Goal: Information Seeking & Learning: Learn about a topic

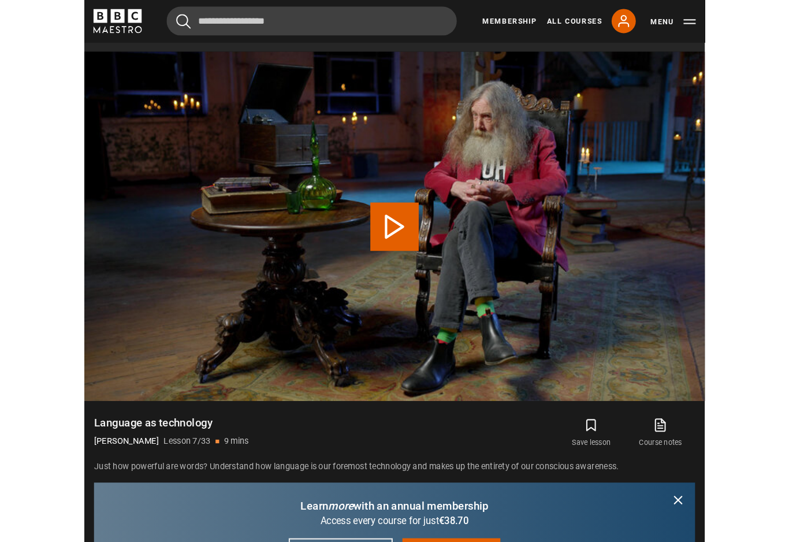
scroll to position [552, 0]
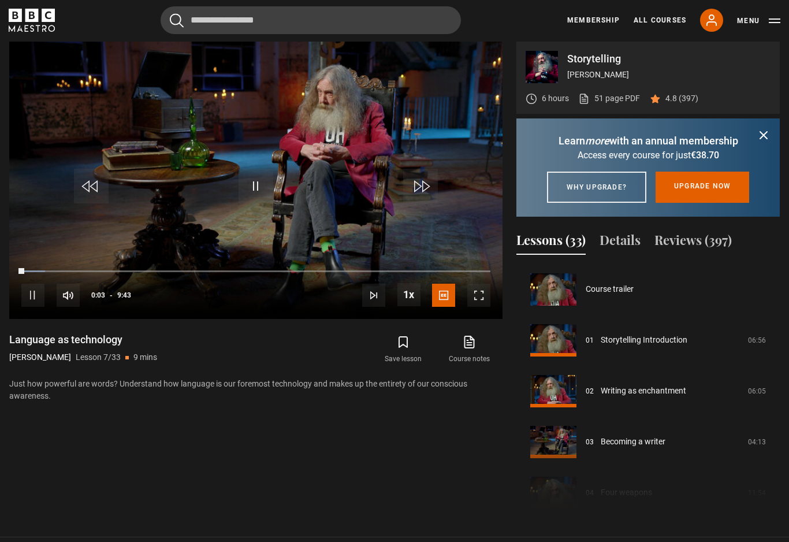
click at [461, 270] on video-js "Video Player is loading. Play Lesson Language as technology 10s Skip Back 10 se…" at bounding box center [255, 180] width 493 height 277
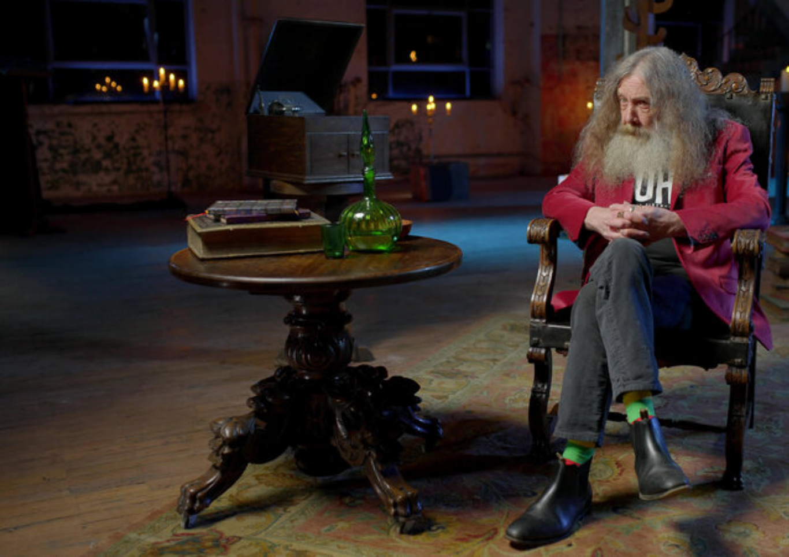
click at [349, 240] on video-js "Video Player is loading. Play Lesson Language as technology 10s Skip Back 10 se…" at bounding box center [394, 278] width 789 height 557
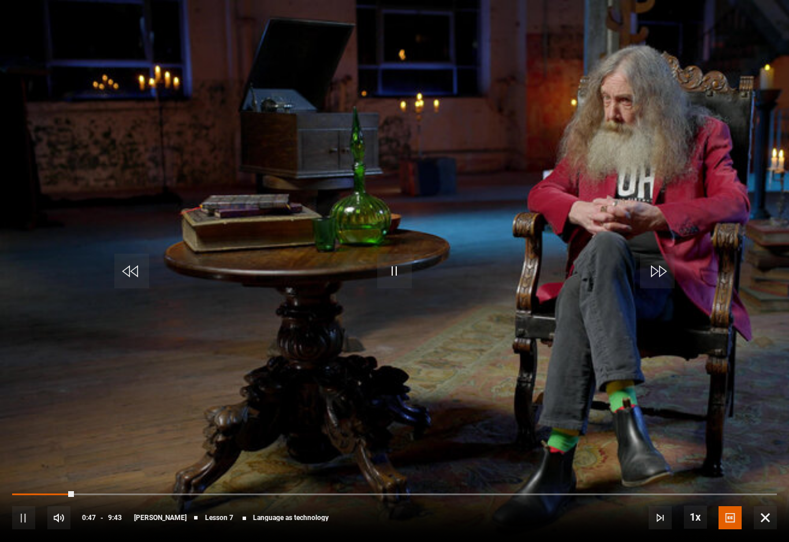
scroll to position [552, 0]
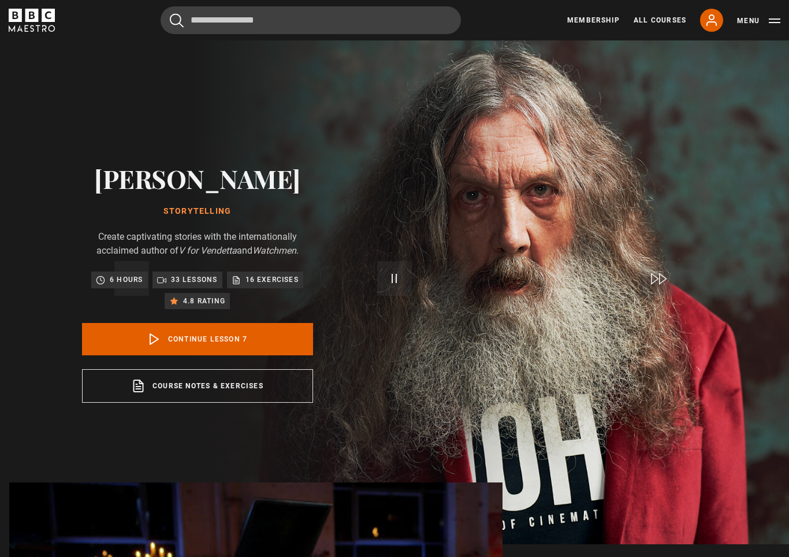
scroll to position [305, 0]
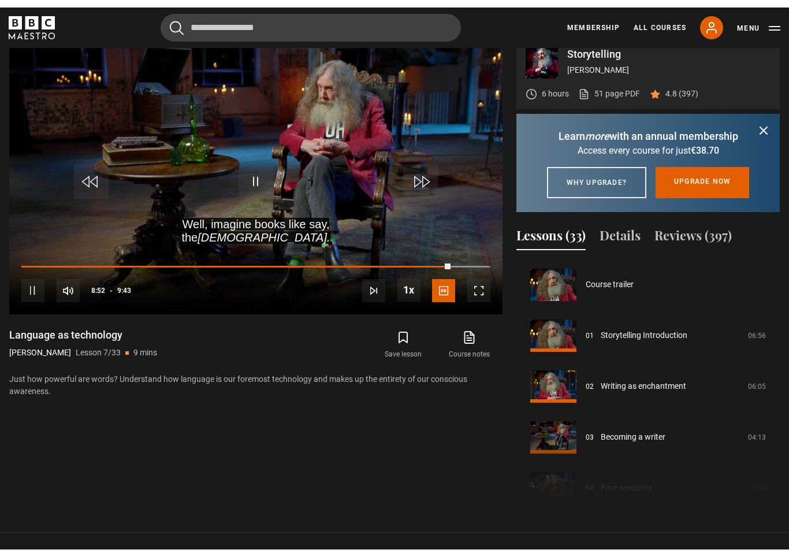
scroll to position [18, 0]
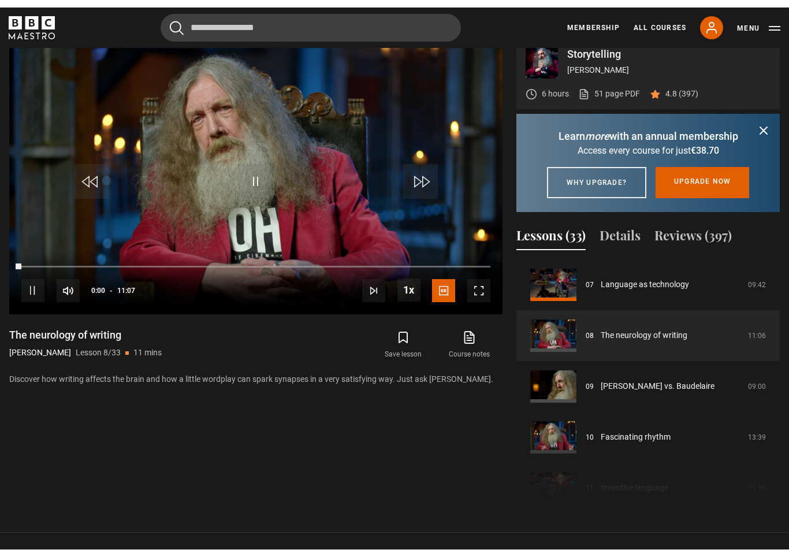
scroll to position [18, 0]
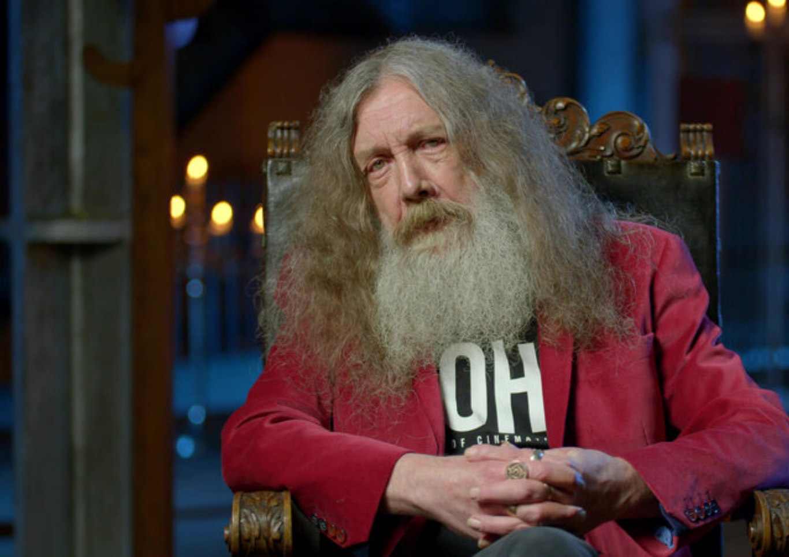
click at [102, 344] on video-js "Video Player is loading. Play Lesson The neurology of writing 10s Skip Back 10 …" at bounding box center [394, 278] width 789 height 557
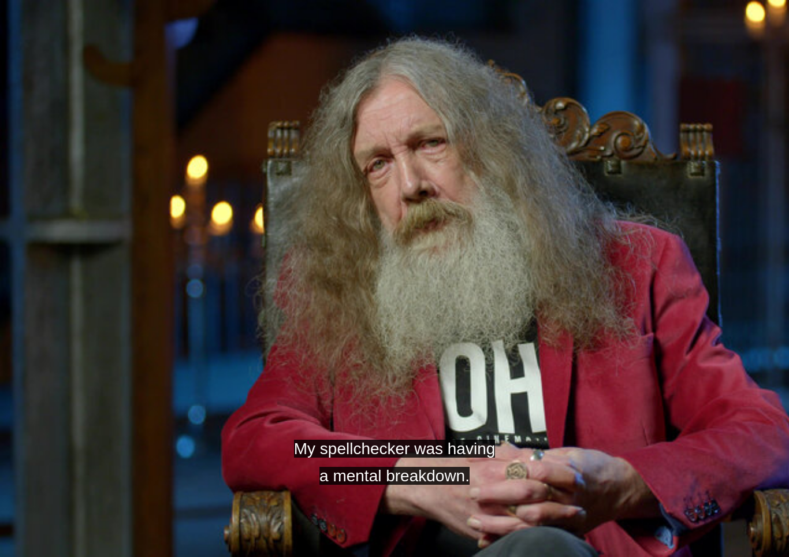
click at [162, 363] on video-js "My spellchecker was having a mental breakdown. Video Player is loading. Play Le…" at bounding box center [394, 278] width 789 height 557
click at [220, 345] on video-js "And I decided to have all of this Video Player is loading. Play Lesson The neur…" at bounding box center [394, 278] width 789 height 557
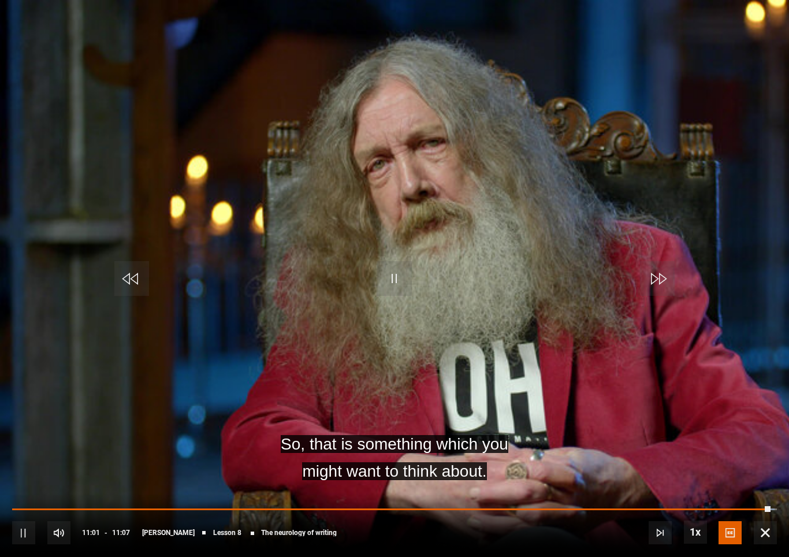
click at [125, 277] on span "Video Player" at bounding box center [131, 278] width 35 height 35
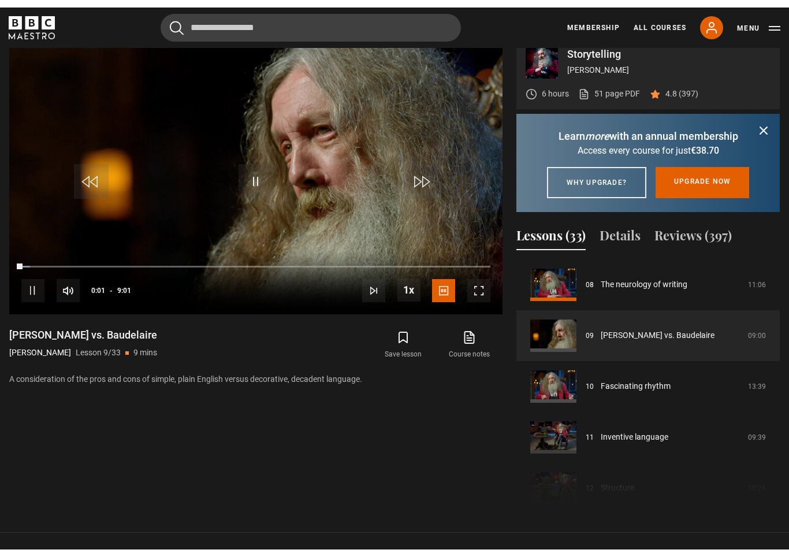
scroll to position [18, 0]
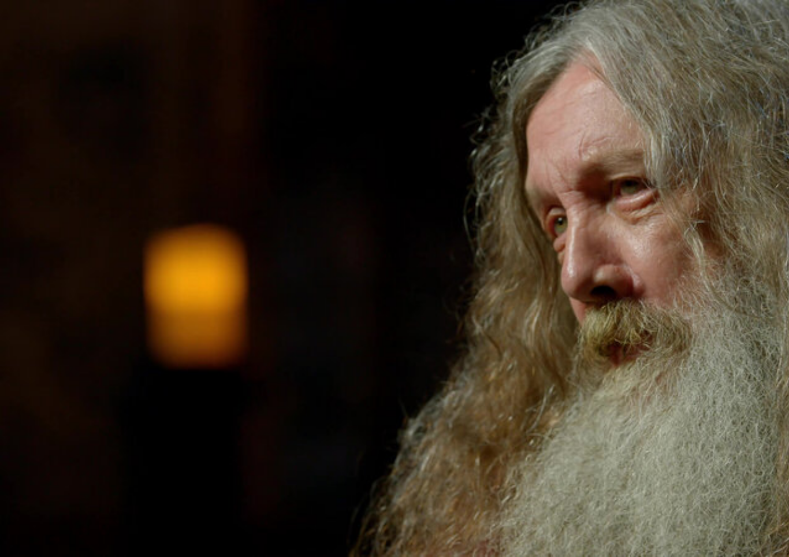
click at [390, 340] on video-js "Video Player is loading. Play Lesson Hemingway vs. Baudelaire 10s Skip Back 10 …" at bounding box center [394, 278] width 789 height 557
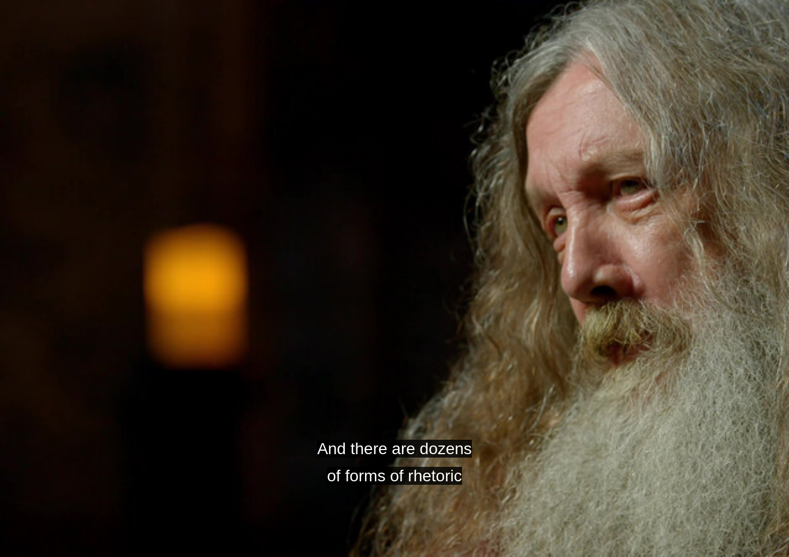
click at [374, 333] on video-js "And there are dozens of forms of rhetoric Video Player is loading. Play Lesson …" at bounding box center [394, 278] width 789 height 557
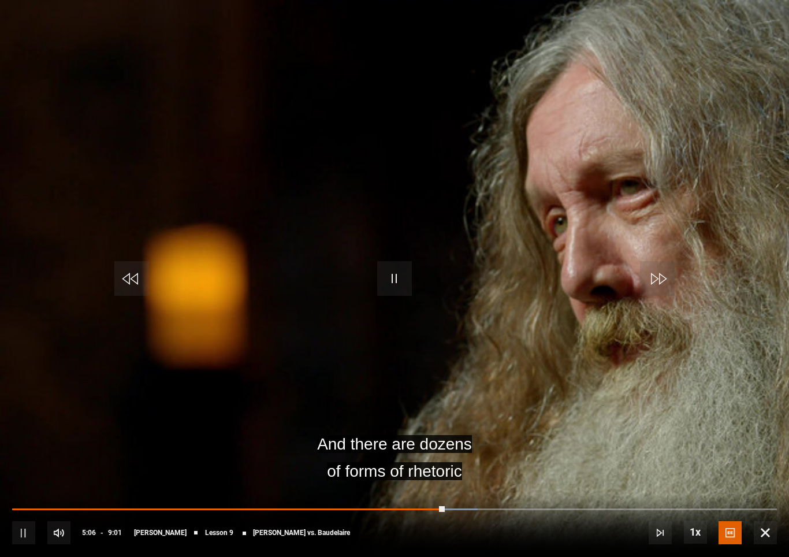
click at [388, 294] on span "Video Player" at bounding box center [394, 278] width 35 height 35
click at [372, 336] on video-js "And there are dozens of forms of rhetoric Video Player is loading. Play Lesson …" at bounding box center [394, 278] width 789 height 557
click at [377, 304] on video-js "And there are dozens of forms of rhetoric Video Player is loading. Play Lesson …" at bounding box center [394, 278] width 789 height 557
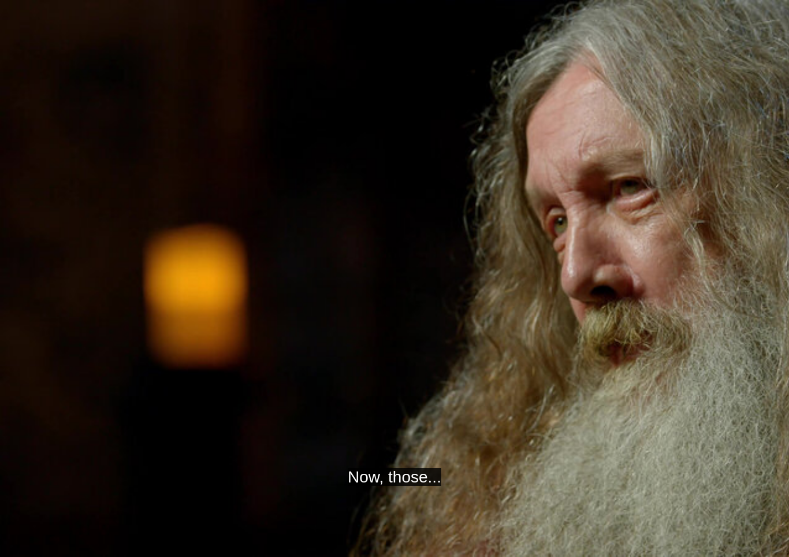
click at [292, 366] on video-js "Now, those... Video Player is loading. Play Lesson Hemingway vs. Baudelaire 10s…" at bounding box center [394, 278] width 789 height 557
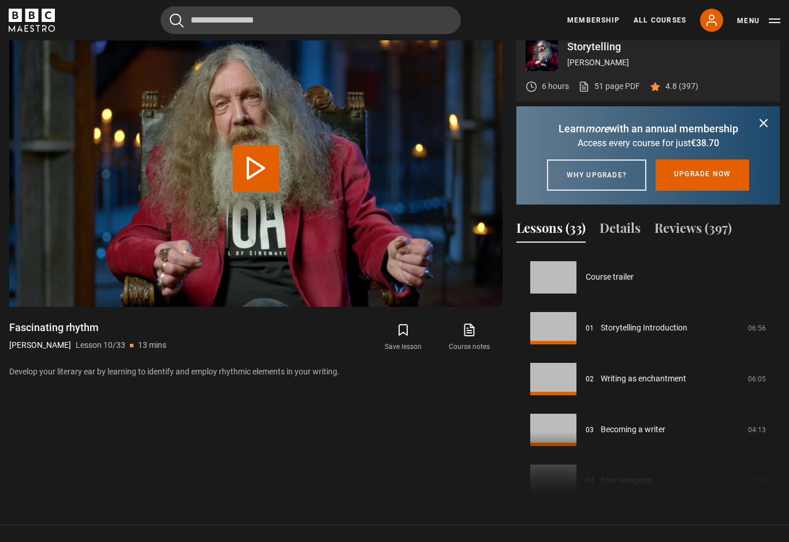
scroll to position [457, 0]
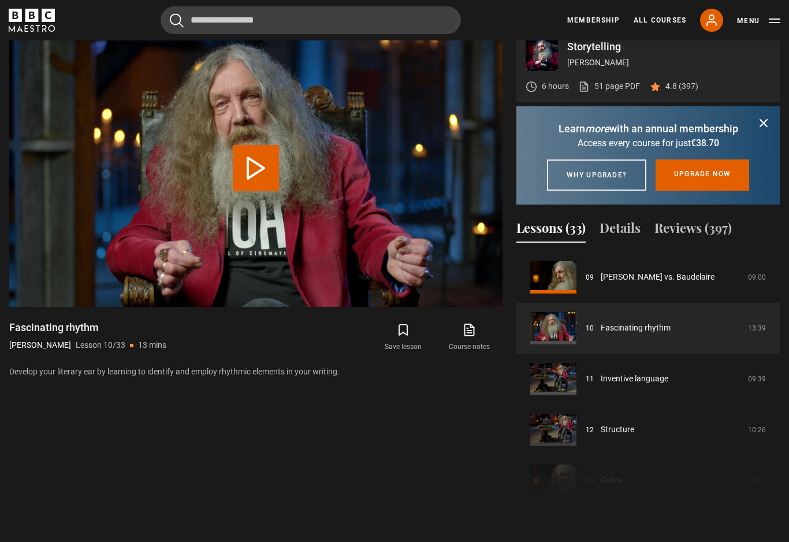
click at [243, 185] on button "Play Lesson Fascinating rhythm" at bounding box center [256, 168] width 46 height 46
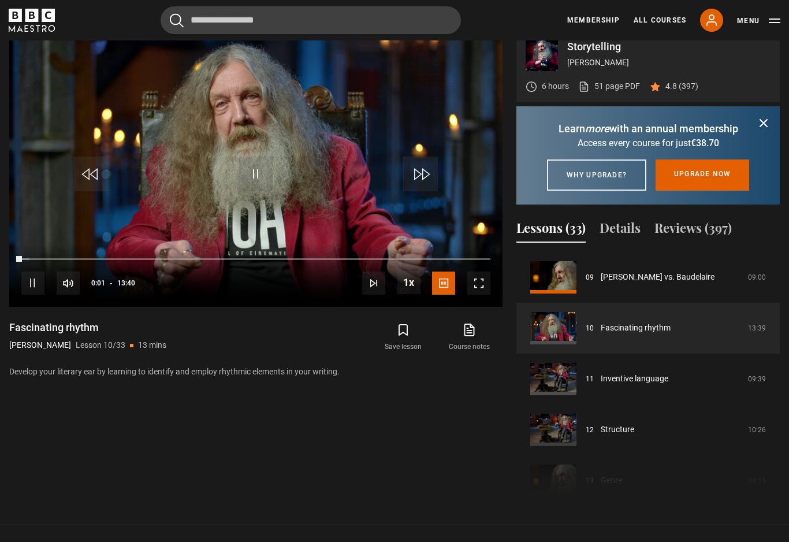
click at [480, 294] on span "Video Player" at bounding box center [478, 282] width 23 height 23
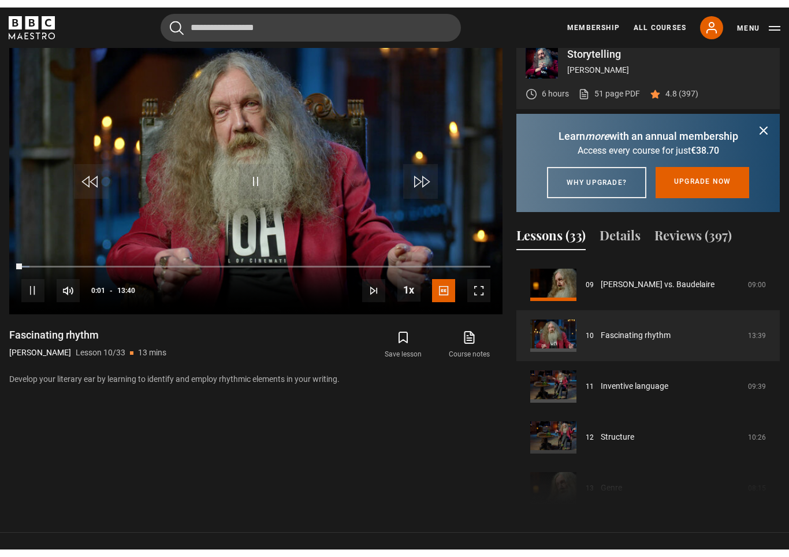
scroll to position [18, 0]
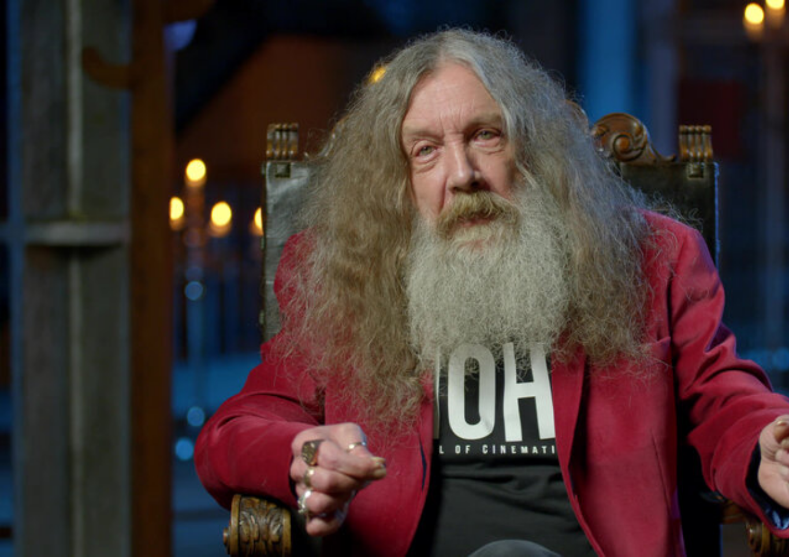
click at [419, 378] on video-js "Video Player is loading. Play Lesson Fascinating rhythm 10s Skip Back 10 second…" at bounding box center [394, 278] width 789 height 557
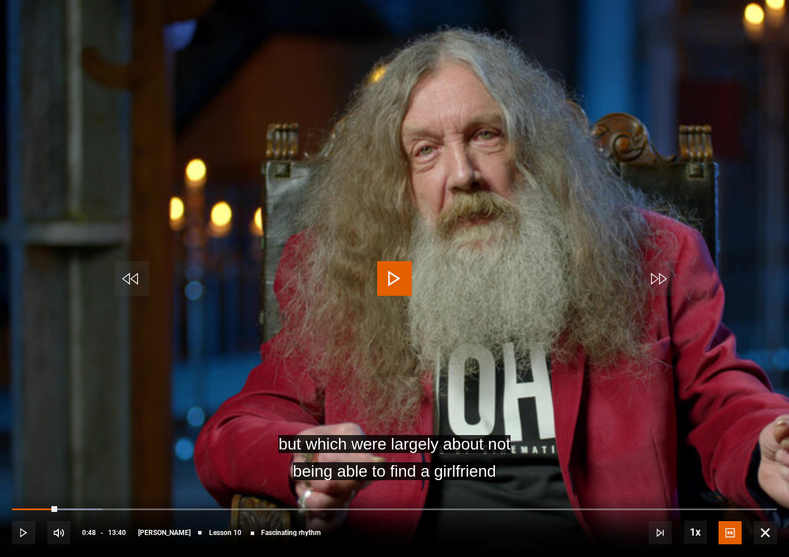
click at [398, 285] on span "Video Player" at bounding box center [394, 278] width 35 height 35
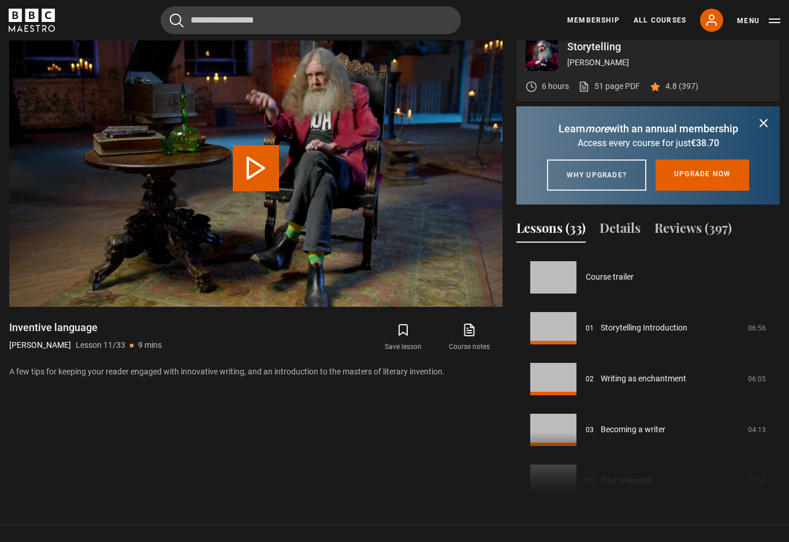
scroll to position [508, 0]
